Goal: Task Accomplishment & Management: Manage account settings

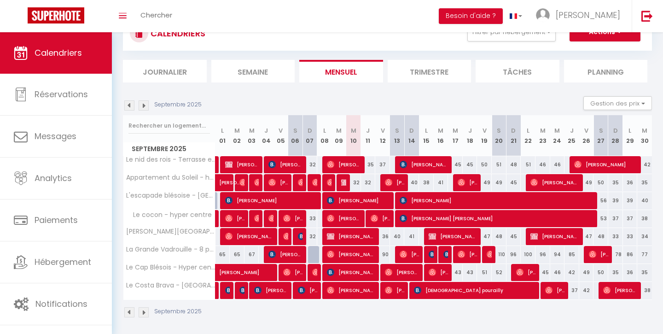
scroll to position [40, 0]
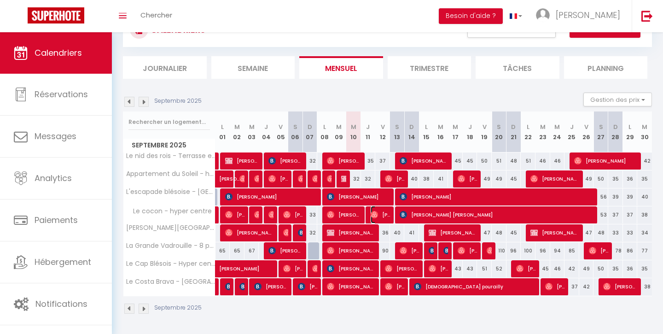
click at [373, 216] on img at bounding box center [374, 214] width 7 height 7
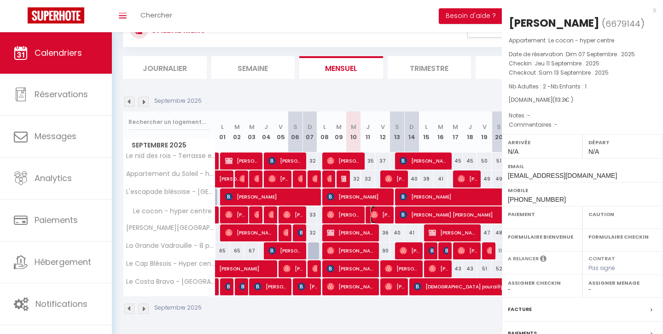
select select "OK"
select select "0"
select select "1"
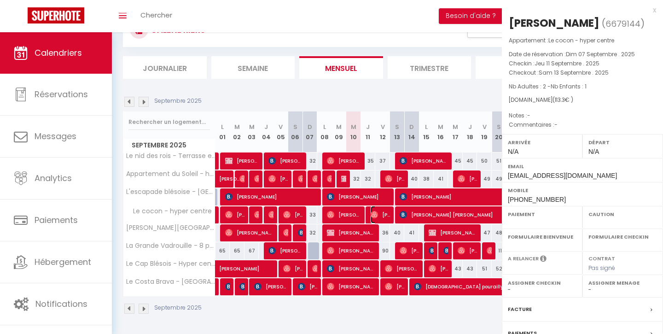
select select
select select "33597"
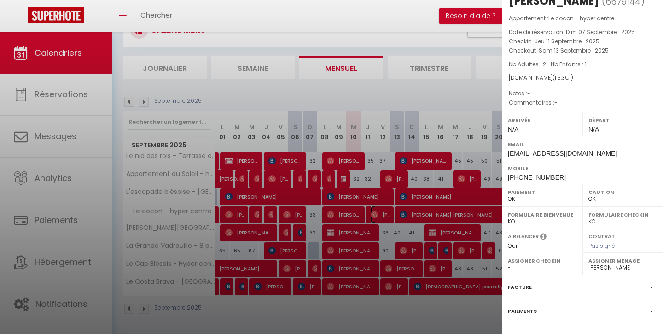
scroll to position [0, 0]
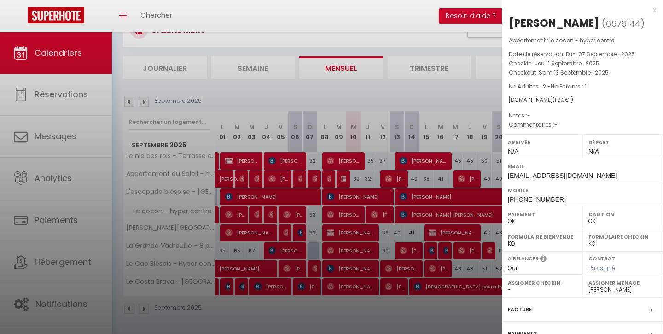
click at [652, 12] on div "x" at bounding box center [579, 10] width 154 height 11
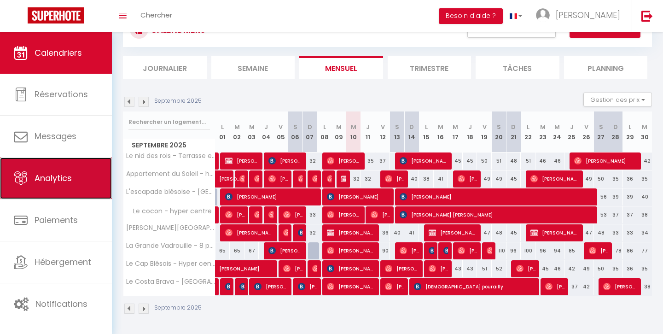
click at [59, 193] on link "Analytics" at bounding box center [56, 177] width 112 height 41
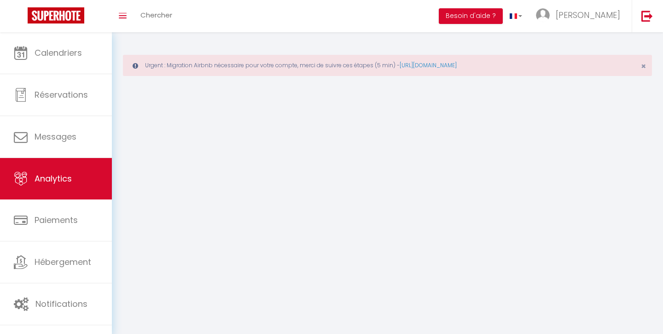
select select "2025"
select select "9"
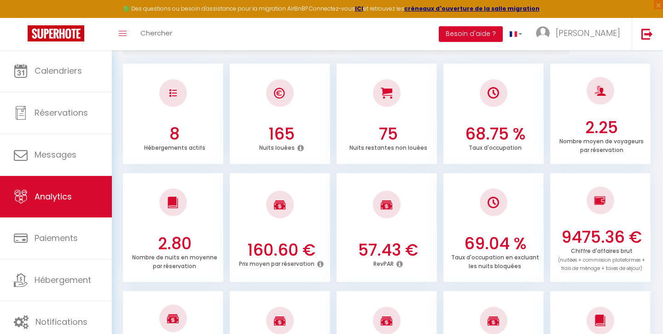
scroll to position [175, 0]
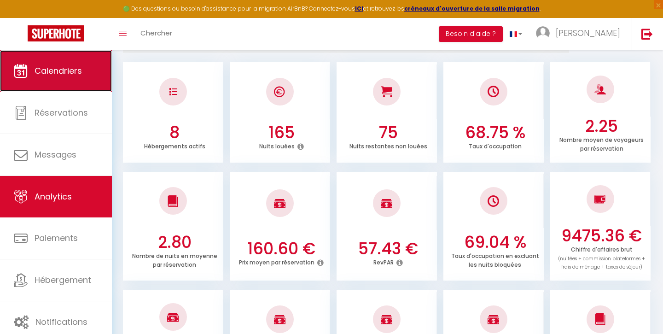
click at [81, 88] on link "Calendriers" at bounding box center [56, 70] width 112 height 41
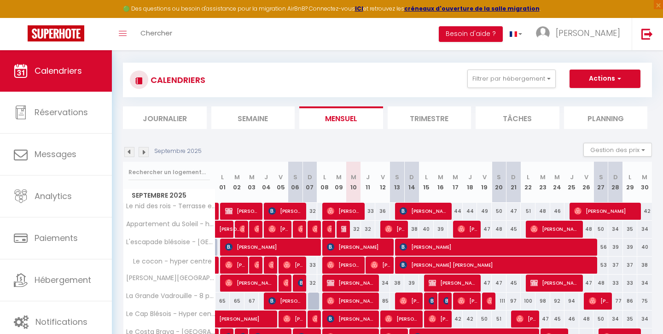
scroll to position [97, 0]
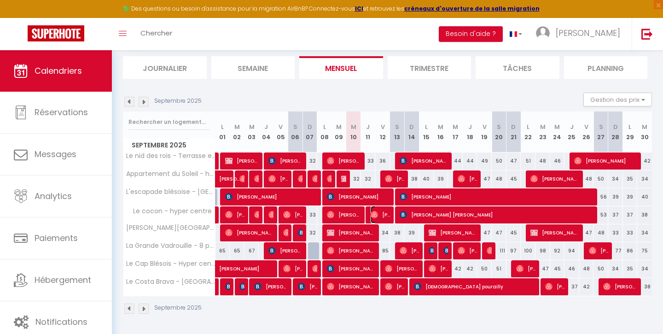
click at [372, 211] on img at bounding box center [374, 214] width 7 height 7
select select "OK"
select select "0"
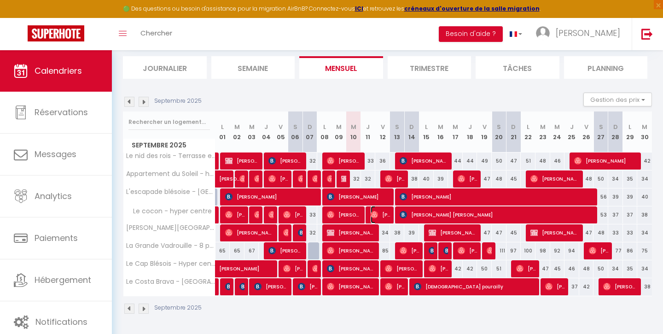
select select "1"
select select
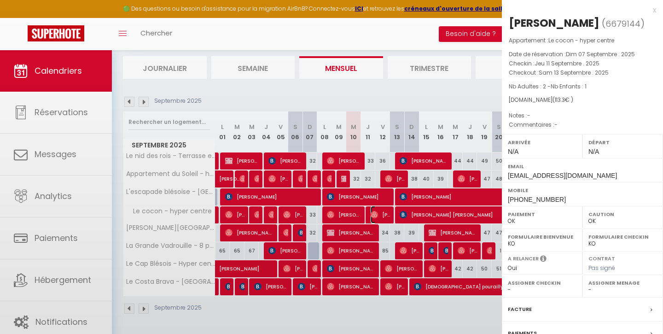
select select "33597"
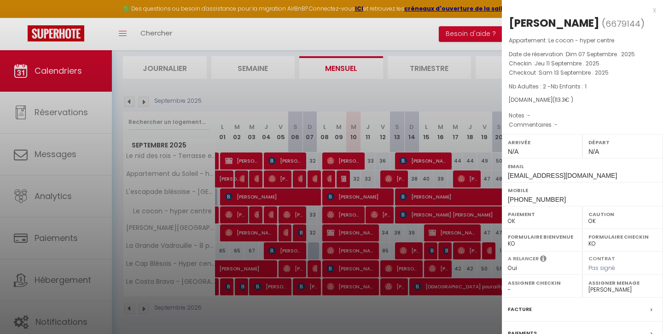
click at [651, 9] on div "x" at bounding box center [579, 10] width 154 height 11
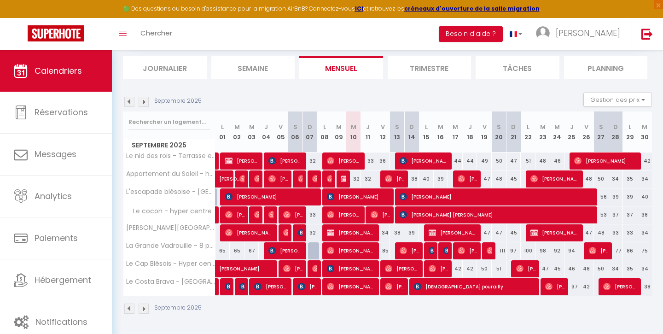
click at [142, 313] on img at bounding box center [144, 308] width 10 height 10
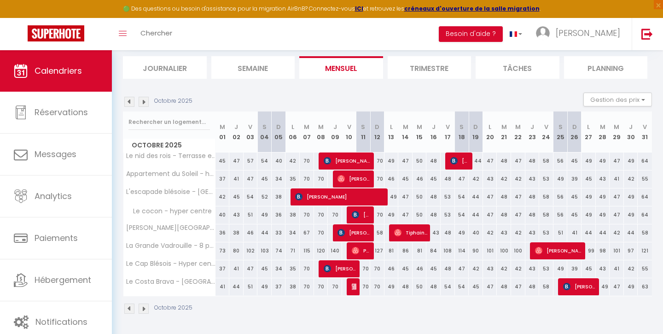
click at [131, 312] on img at bounding box center [129, 308] width 10 height 10
